Goal: Transaction & Acquisition: Obtain resource

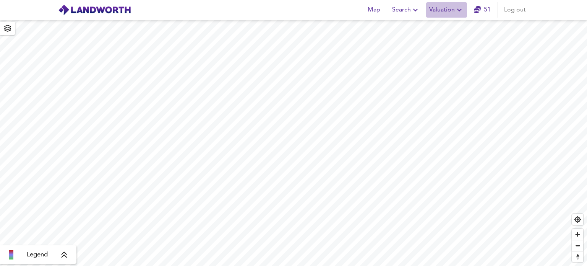
click at [455, 10] on span "Valuation" at bounding box center [446, 10] width 35 height 11
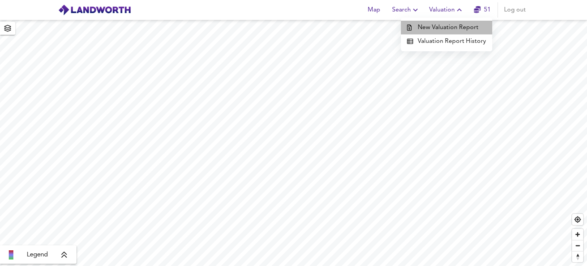
click at [457, 26] on li "New Valuation Report" at bounding box center [446, 28] width 91 height 14
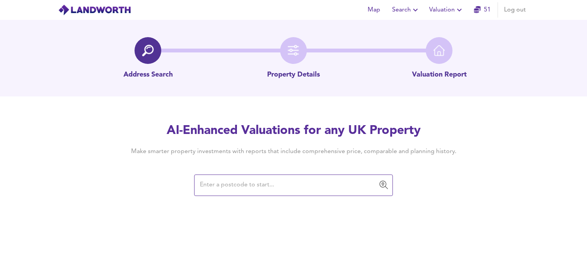
click at [250, 186] on input "text" at bounding box center [288, 185] width 180 height 15
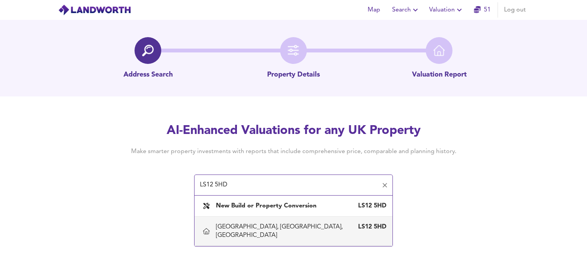
click at [286, 230] on div "[GEOGRAPHIC_DATA], [GEOGRAPHIC_DATA], [GEOGRAPHIC_DATA]" at bounding box center [286, 230] width 140 height 17
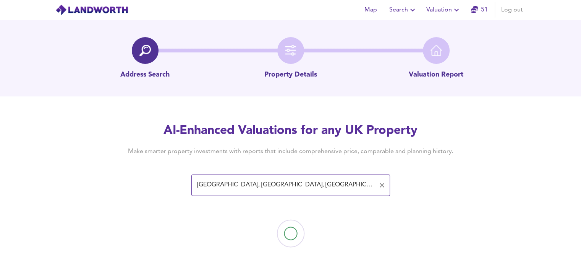
type input "[GEOGRAPHIC_DATA], [GEOGRAPHIC_DATA], [GEOGRAPHIC_DATA]"
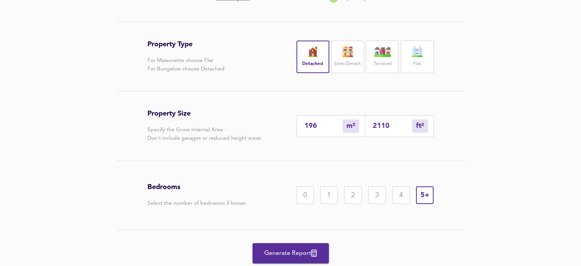
scroll to position [150, 0]
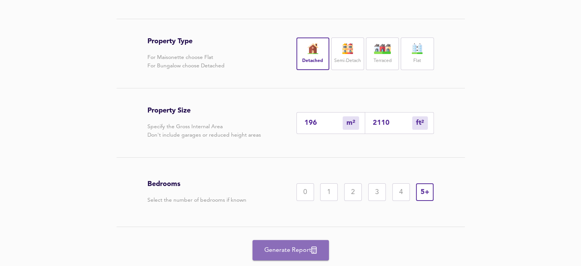
click at [290, 246] on span "Generate Report" at bounding box center [290, 250] width 61 height 11
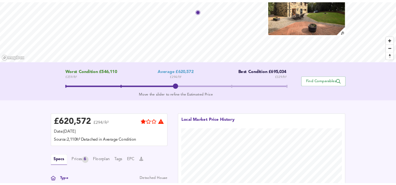
scroll to position [26, 0]
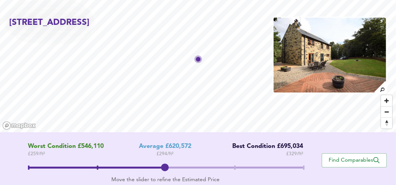
drag, startPoint x: 312, startPoint y: 73, endPoint x: 315, endPoint y: 55, distance: 18.2
click at [315, 55] on img at bounding box center [330, 55] width 114 height 76
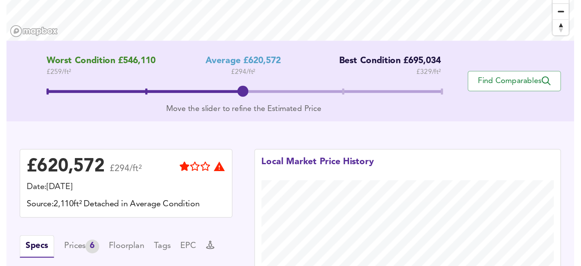
scroll to position [136, 0]
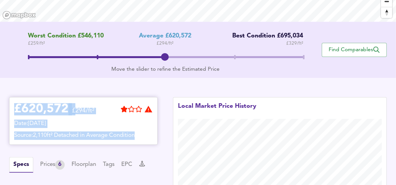
drag, startPoint x: 13, startPoint y: 108, endPoint x: 144, endPoint y: 134, distance: 132.9
click at [144, 134] on div "£ 620,572 £294/ft² Date: [DATE] Source: 2,110ft² Detached in Average Condition" at bounding box center [83, 121] width 148 height 48
copy div "£ 620,572 £294/ft² Date: [DATE] Source: 2,110ft² Detached in Average Condition"
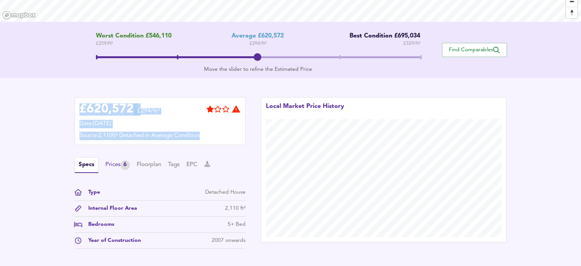
click at [114, 166] on div "Prices 6" at bounding box center [118, 165] width 24 height 10
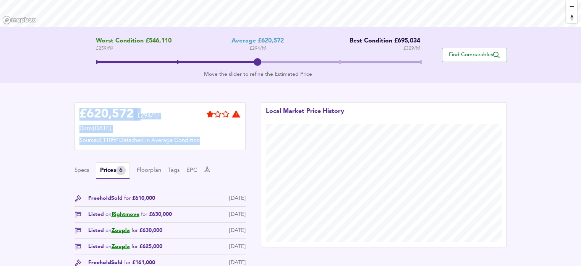
scroll to position [130, 0]
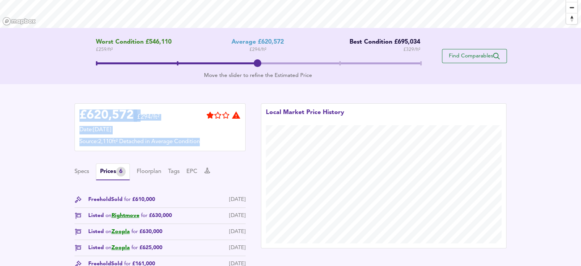
click at [473, 54] on span "Find Comparables" at bounding box center [474, 55] width 57 height 7
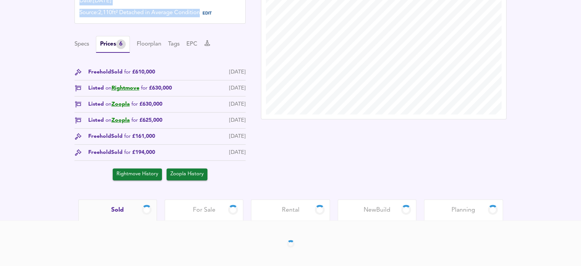
scroll to position [230, 0]
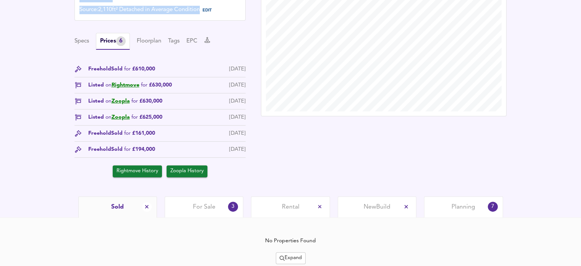
click at [466, 205] on span "Planning" at bounding box center [464, 207] width 24 height 8
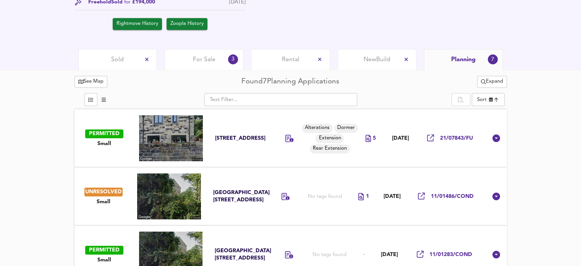
scroll to position [368, 0]
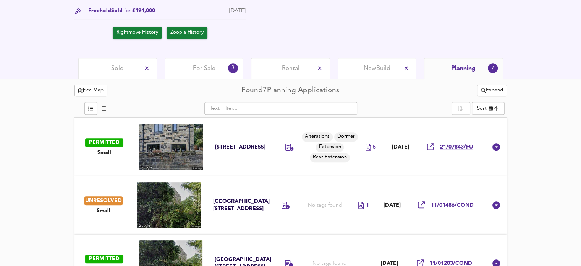
click at [454, 146] on span "21/07843/FU" at bounding box center [456, 146] width 33 height 7
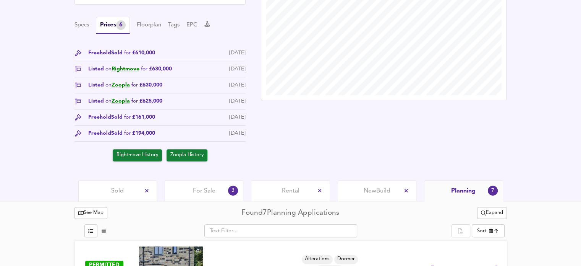
scroll to position [211, 0]
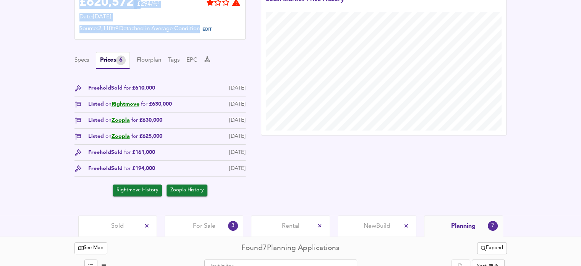
click at [196, 223] on span "For Sale" at bounding box center [204, 226] width 23 height 8
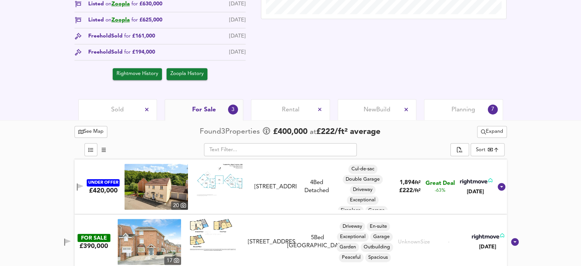
scroll to position [211, 0]
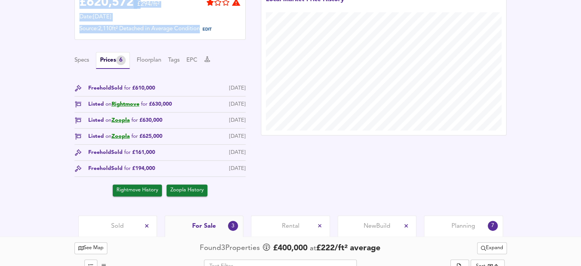
click at [119, 223] on span "Sold" at bounding box center [117, 226] width 13 height 8
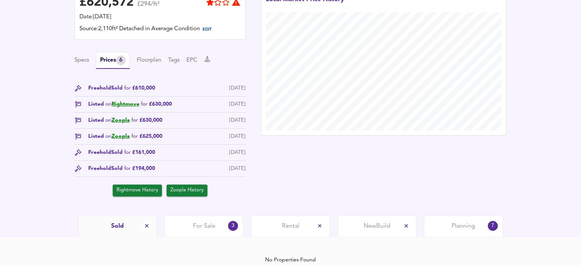
click at [581, 128] on div "£ 620,572 £294/ft² Date: [DATE] Source: 2,110ft² Detached in Average Condition …" at bounding box center [290, 93] width 581 height 244
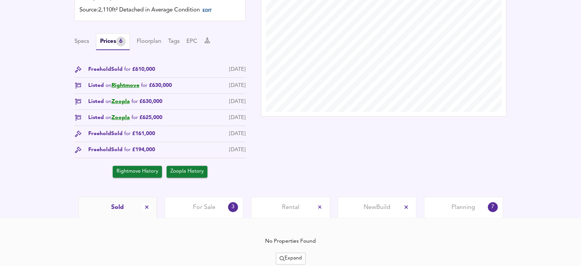
scroll to position [257, 0]
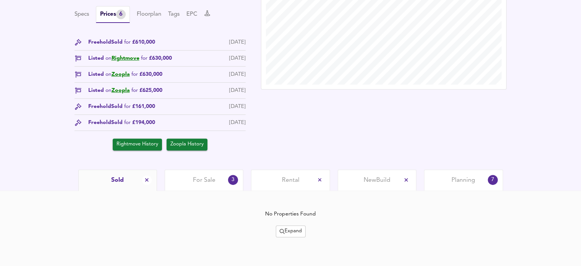
click at [201, 177] on span "For Sale" at bounding box center [204, 180] width 23 height 8
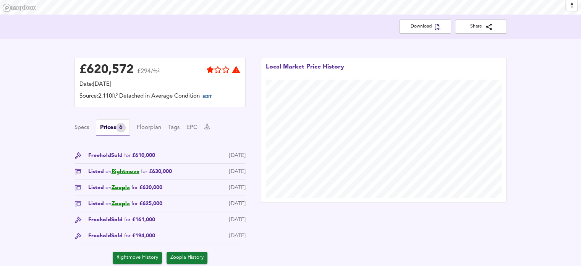
scroll to position [145, 0]
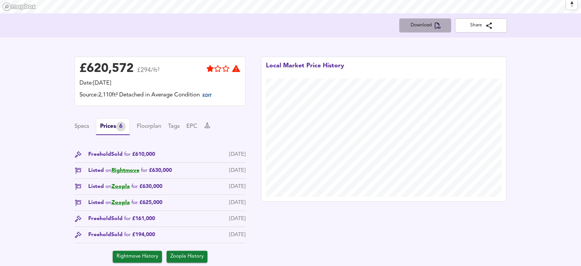
click at [426, 26] on span "Download" at bounding box center [426, 25] width 40 height 8
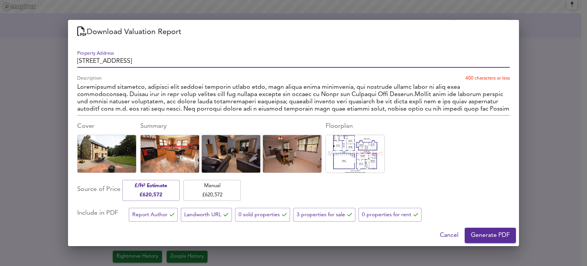
click at [489, 234] on span "Generate PDF" at bounding box center [490, 235] width 39 height 11
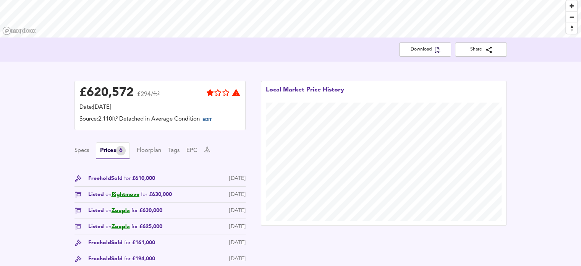
scroll to position [0, 0]
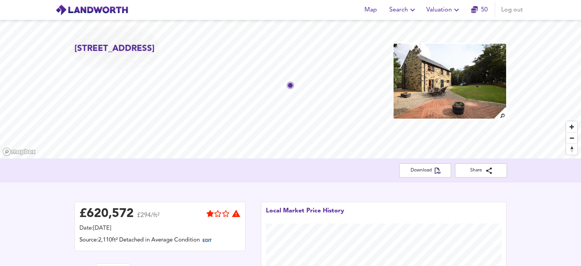
click at [445, 10] on span "Valuation" at bounding box center [444, 10] width 35 height 11
click at [442, 24] on li "New Valuation Report" at bounding box center [443, 28] width 91 height 14
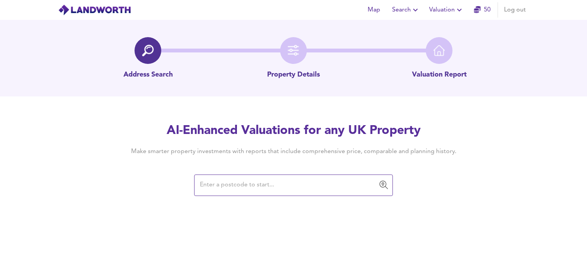
click at [232, 184] on input "text" at bounding box center [288, 185] width 180 height 15
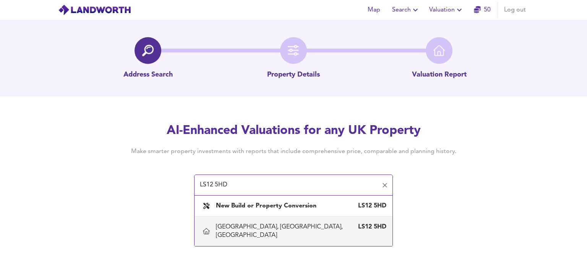
click at [293, 226] on div "[GEOGRAPHIC_DATA], [GEOGRAPHIC_DATA], [GEOGRAPHIC_DATA]" at bounding box center [286, 230] width 140 height 17
type input "[GEOGRAPHIC_DATA], [GEOGRAPHIC_DATA], [GEOGRAPHIC_DATA]"
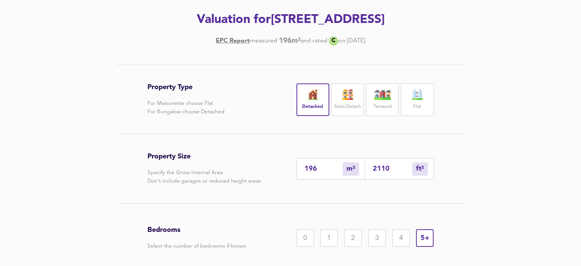
scroll to position [109, 0]
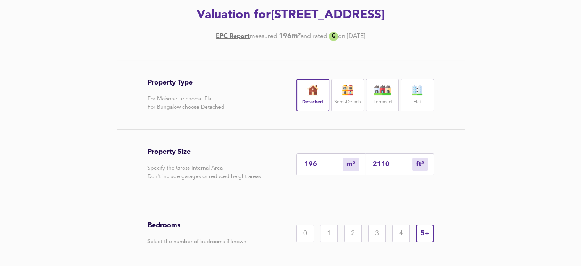
click at [390, 163] on input "2110" at bounding box center [392, 164] width 39 height 8
type input "20"
type input "211"
type input "2"
type input "21"
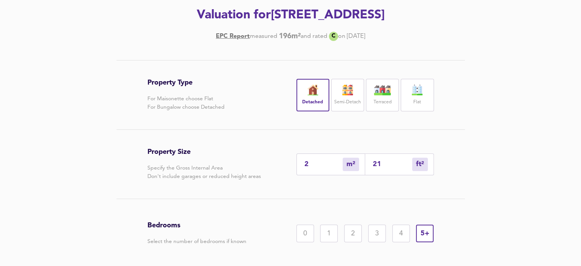
type input "0"
type input "2"
type input "25"
type input "23"
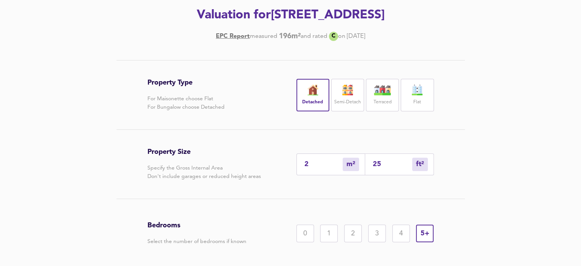
type input "252"
type input "235"
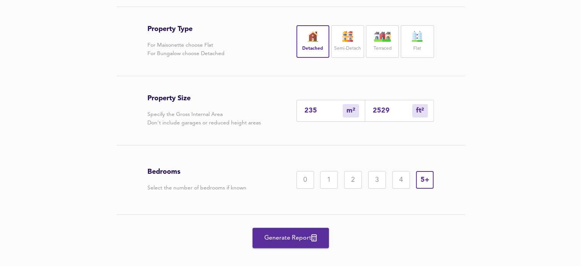
scroll to position [172, 0]
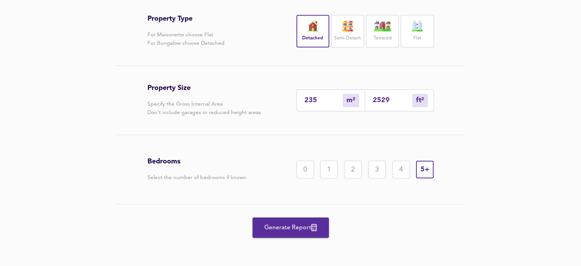
type input "2529"
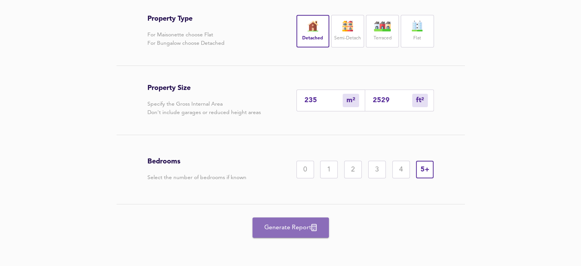
click at [286, 229] on span "Generate Report" at bounding box center [290, 227] width 61 height 11
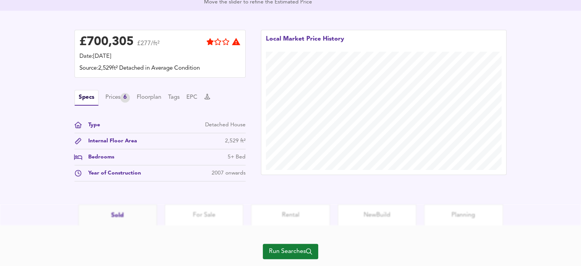
scroll to position [224, 0]
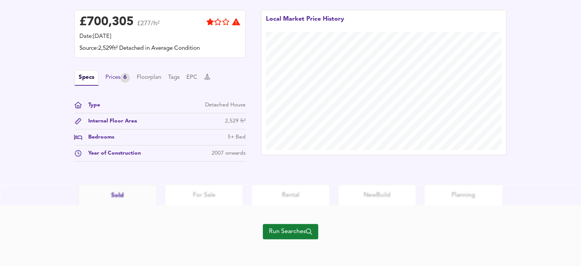
click at [115, 75] on div "Prices 6" at bounding box center [118, 78] width 24 height 10
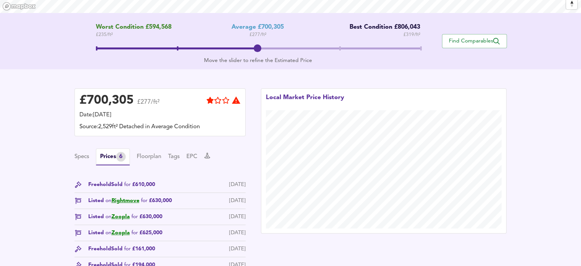
scroll to position [125, 0]
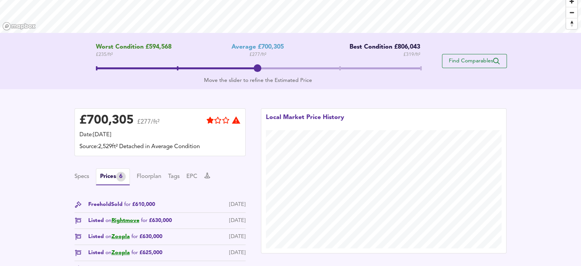
click at [473, 59] on span "Find Comparables" at bounding box center [474, 60] width 57 height 7
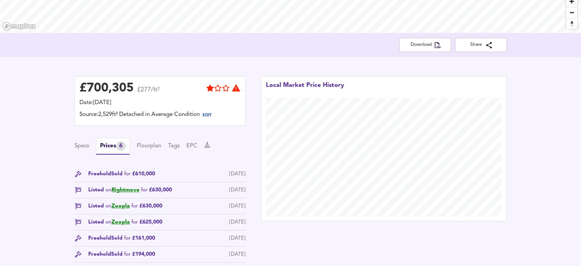
scroll to position [230, 0]
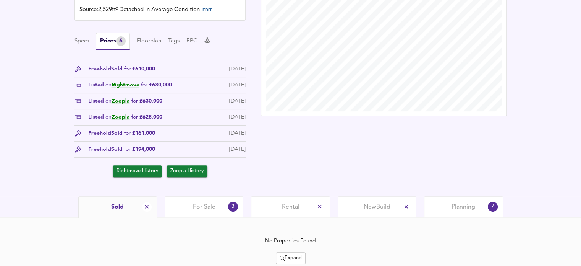
click at [203, 204] on span "For Sale" at bounding box center [204, 207] width 23 height 8
